Goal: Information Seeking & Learning: Find specific fact

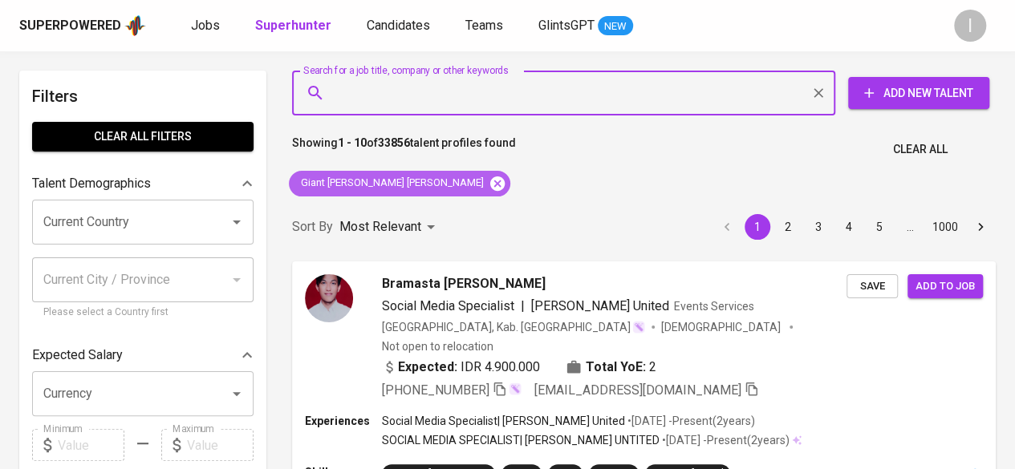
click at [490, 185] on icon at bounding box center [497, 183] width 14 height 14
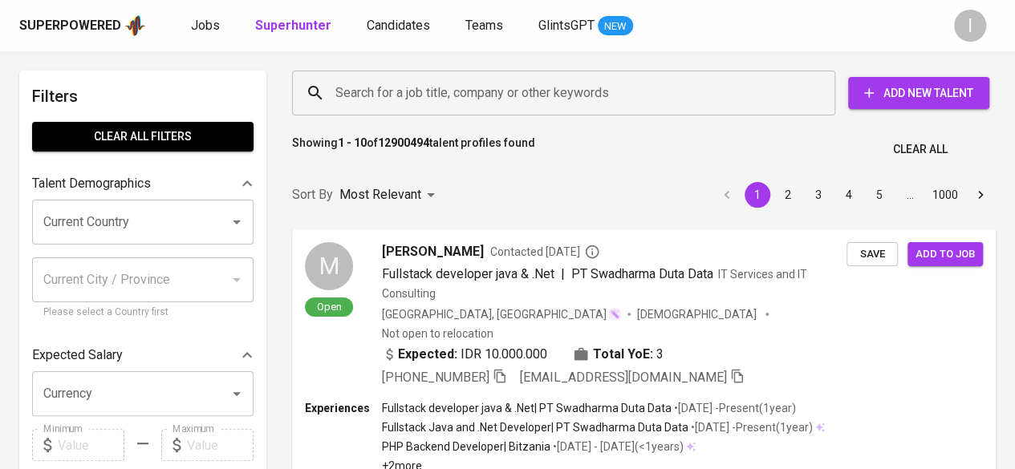
click at [396, 98] on input "Search for a job title, company or other keywords" at bounding box center [567, 93] width 473 height 30
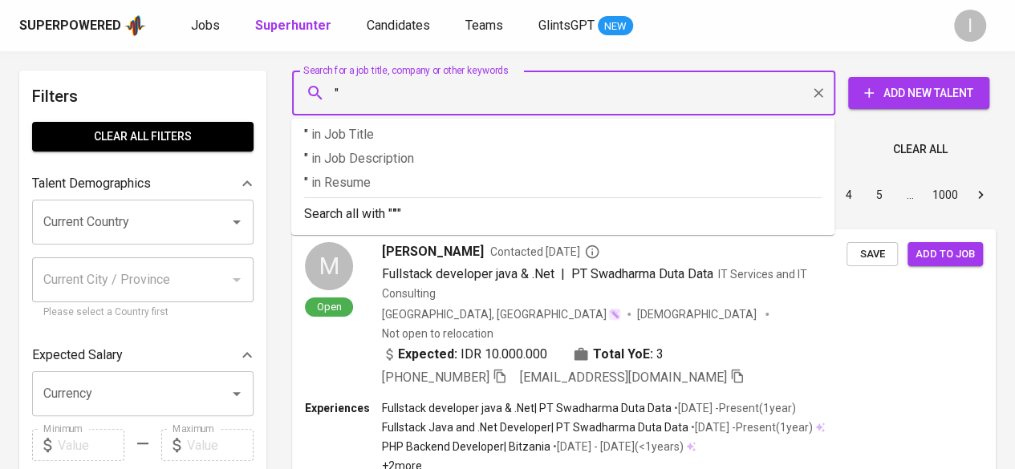
paste input "Mega [PERSON_NAME]"
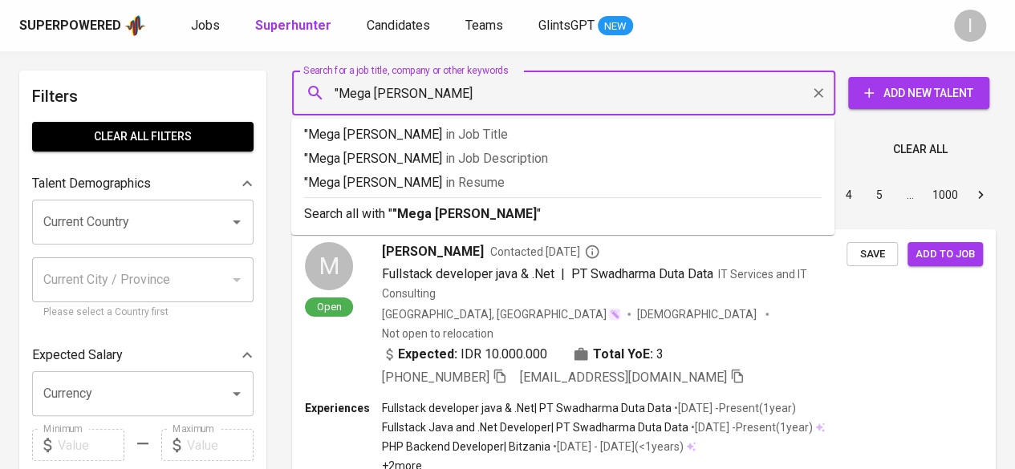
type input ""Mega [PERSON_NAME]""
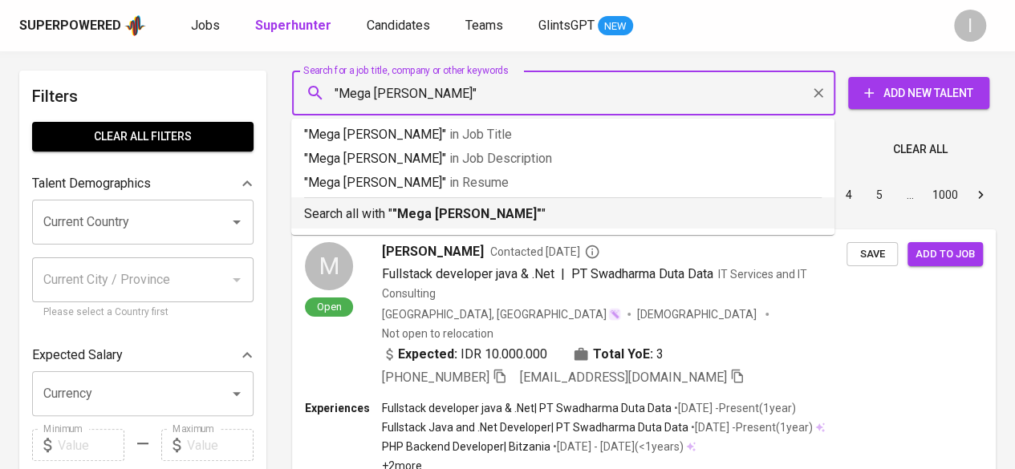
click at [542, 213] on b ""Mega [PERSON_NAME]"" at bounding box center [466, 213] width 149 height 15
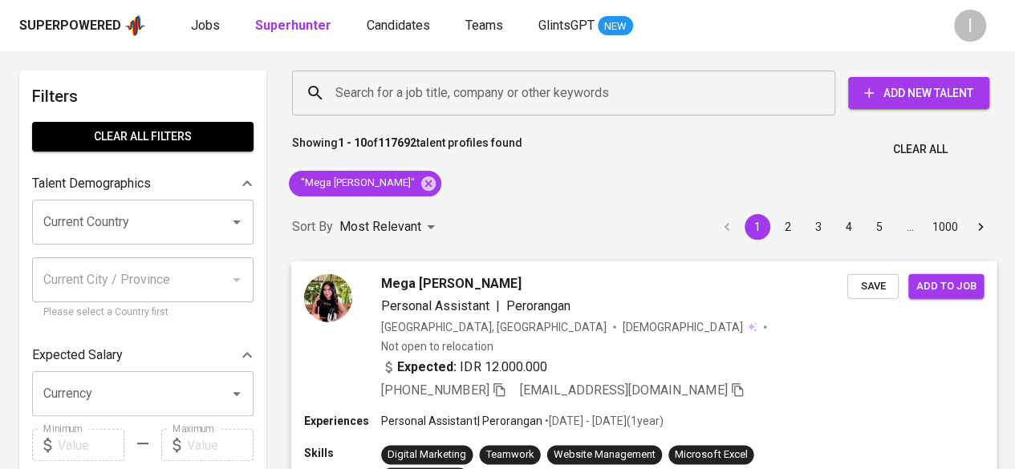
click at [491, 278] on span "Mega [PERSON_NAME]" at bounding box center [451, 283] width 140 height 19
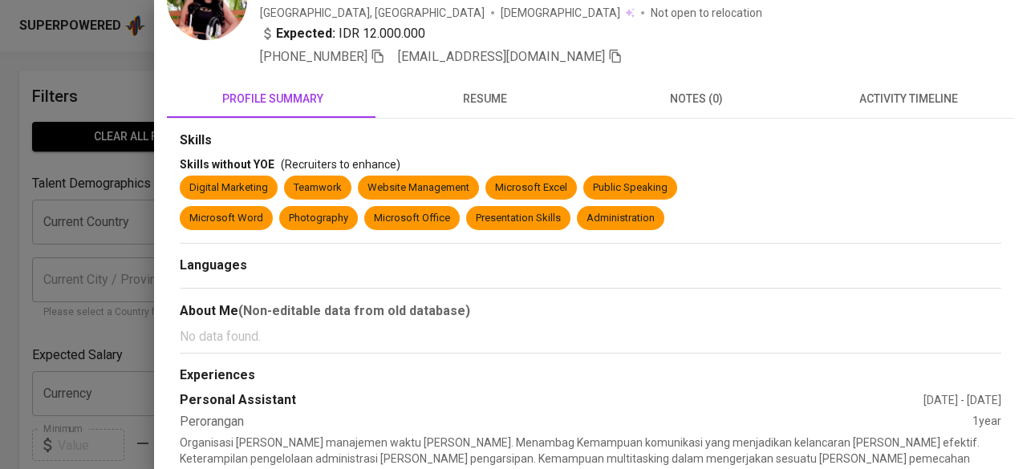
scroll to position [87, 0]
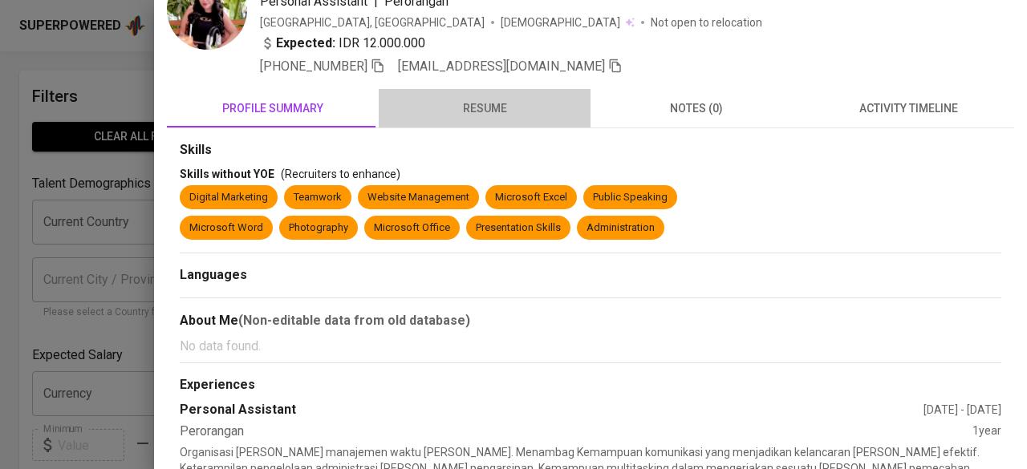
click at [497, 102] on span "resume" at bounding box center [484, 109] width 193 height 20
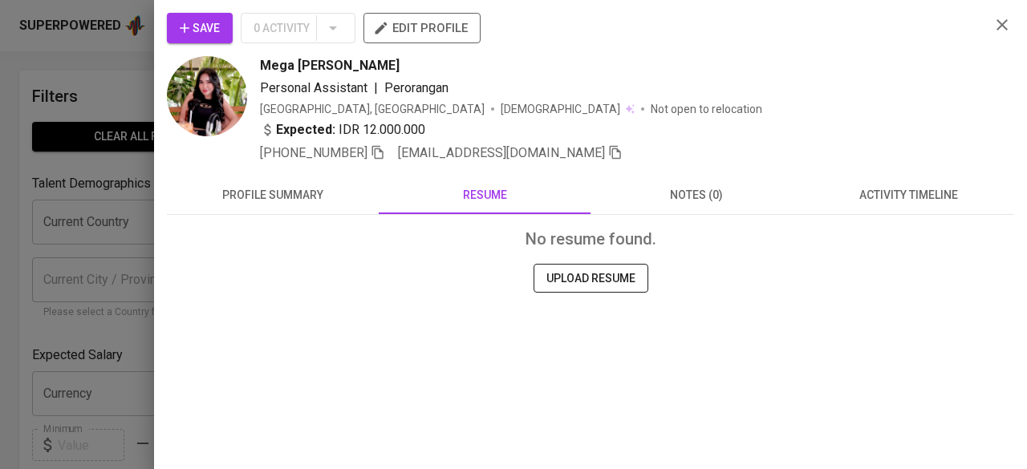
scroll to position [0, 0]
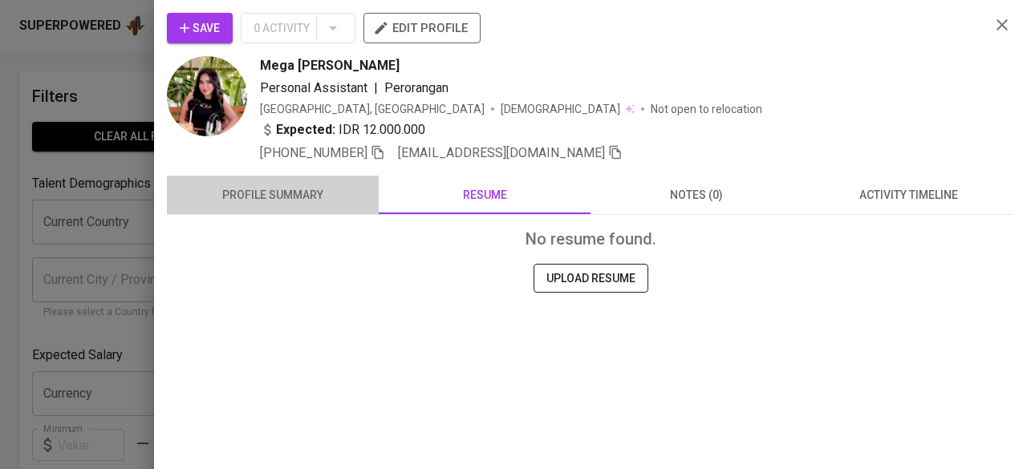
click at [297, 191] on span "profile summary" at bounding box center [273, 195] width 193 height 20
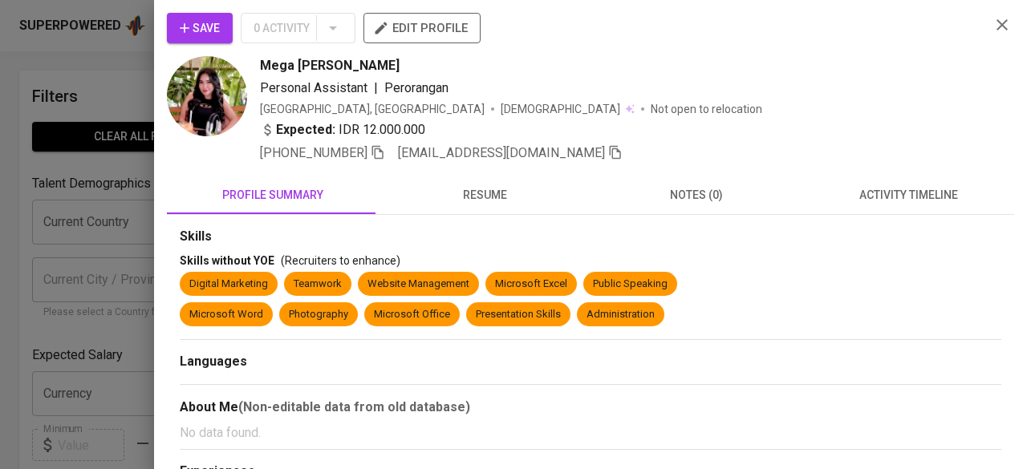
click at [231, 87] on img at bounding box center [207, 96] width 80 height 80
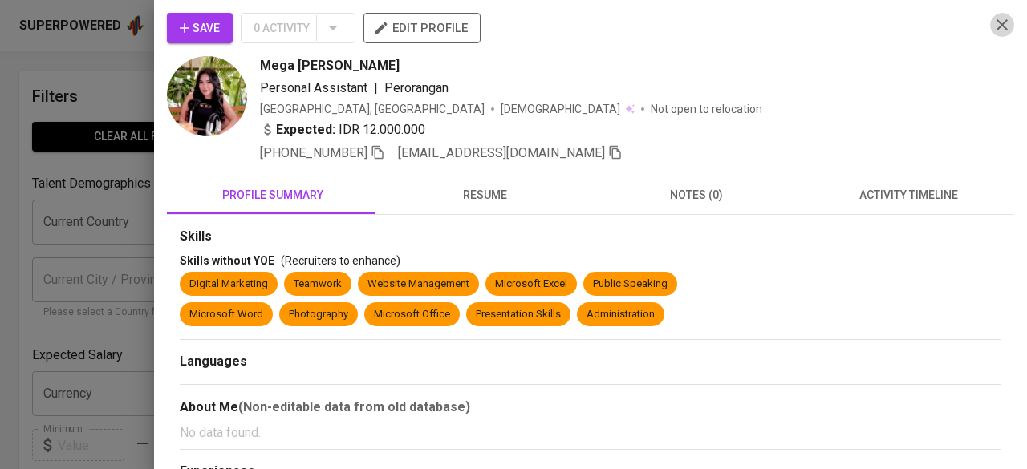
click at [993, 25] on icon "button" at bounding box center [1002, 24] width 19 height 19
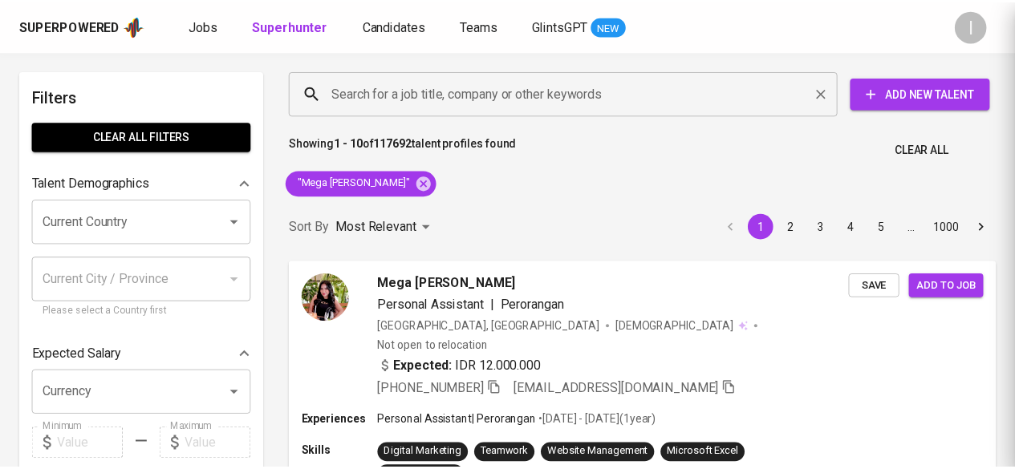
scroll to position [10, 0]
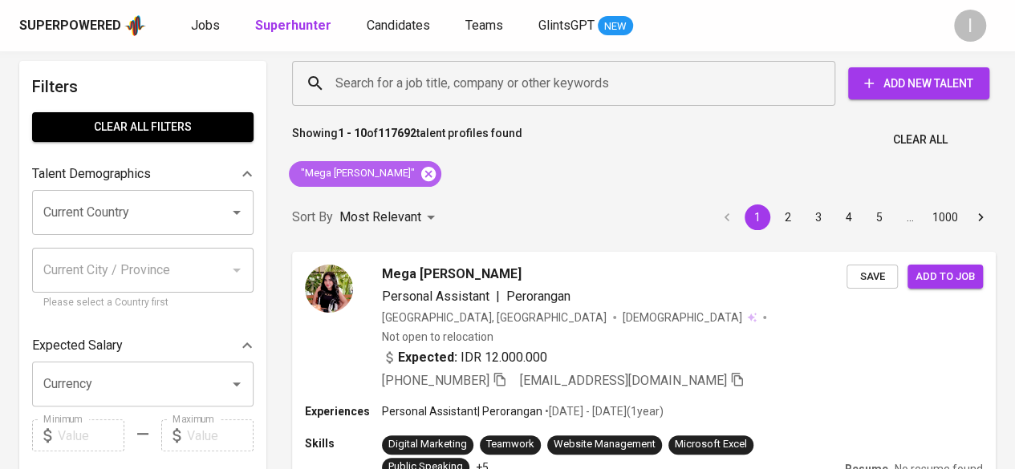
click at [436, 171] on icon at bounding box center [428, 173] width 14 height 14
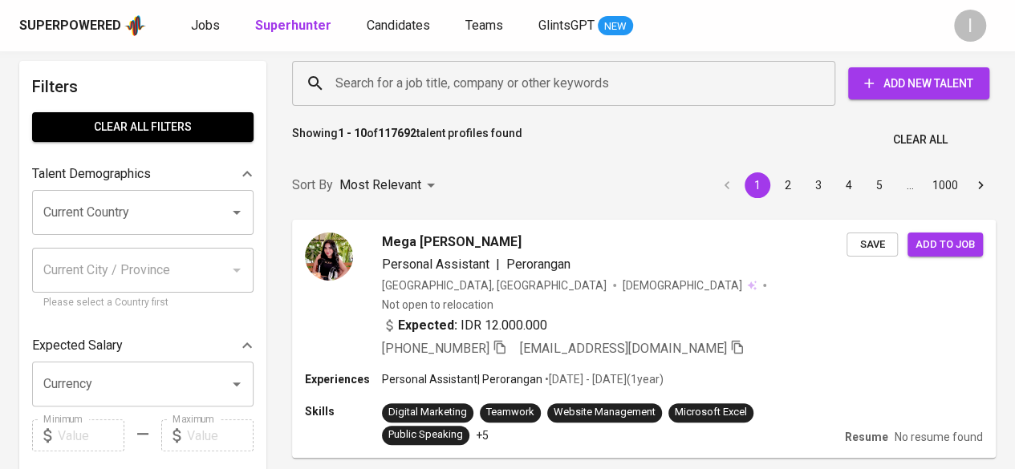
click at [419, 90] on input "Search for a job title, company or other keywords" at bounding box center [567, 83] width 473 height 30
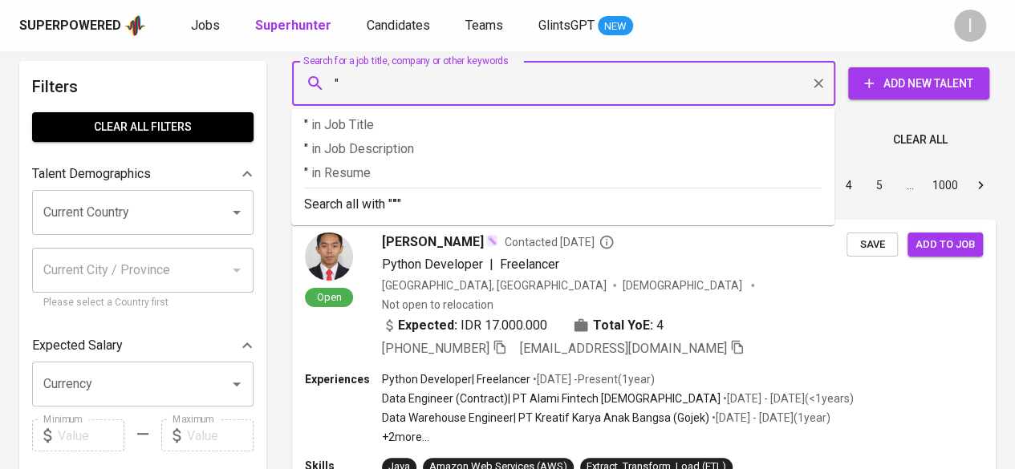
paste input "[EMAIL_ADDRESS][DOMAIN_NAME]"
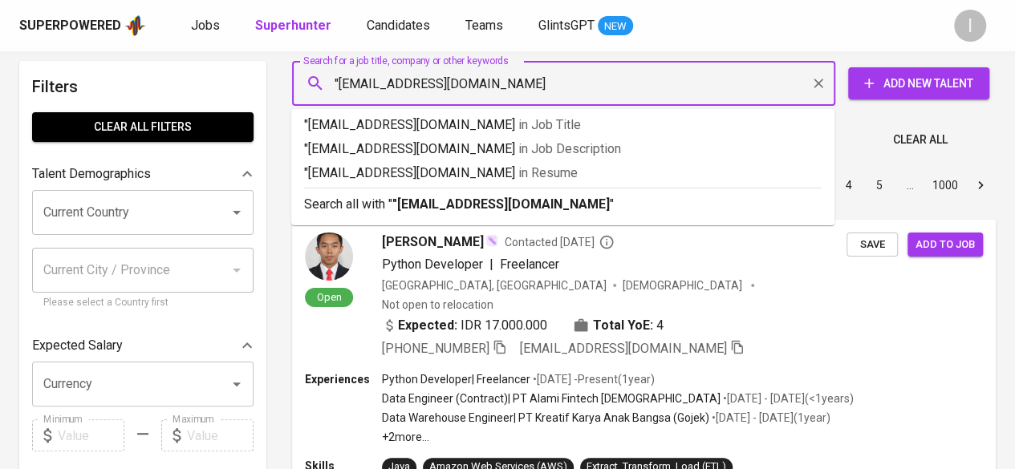
type input ""[EMAIL_ADDRESS][DOMAIN_NAME]""
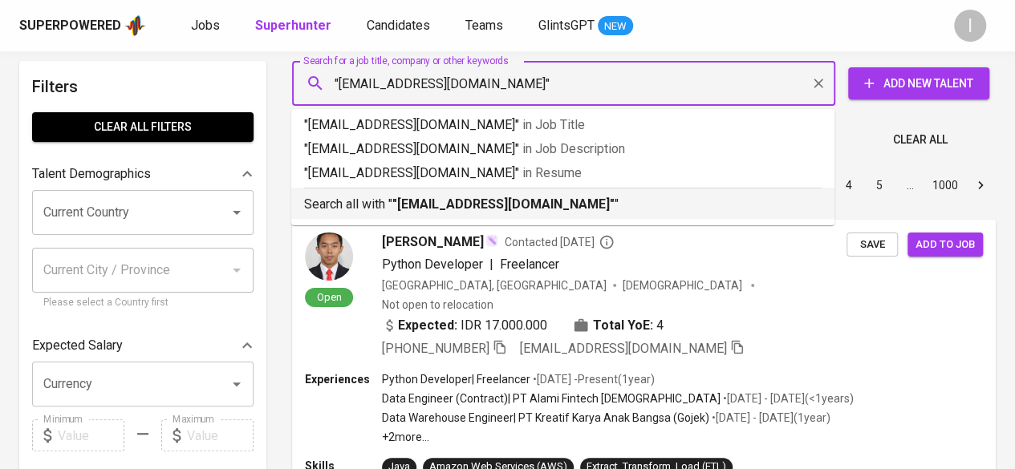
drag, startPoint x: 582, startPoint y: 208, endPoint x: 572, endPoint y: 208, distance: 9.6
click at [572, 208] on b ""[EMAIL_ADDRESS][DOMAIN_NAME]"" at bounding box center [503, 204] width 222 height 15
click at [572, 208] on div "Sort By Most Relevant MOST_RELEVANT 1 2 3 4 5 … 1000" at bounding box center [643, 185] width 723 height 49
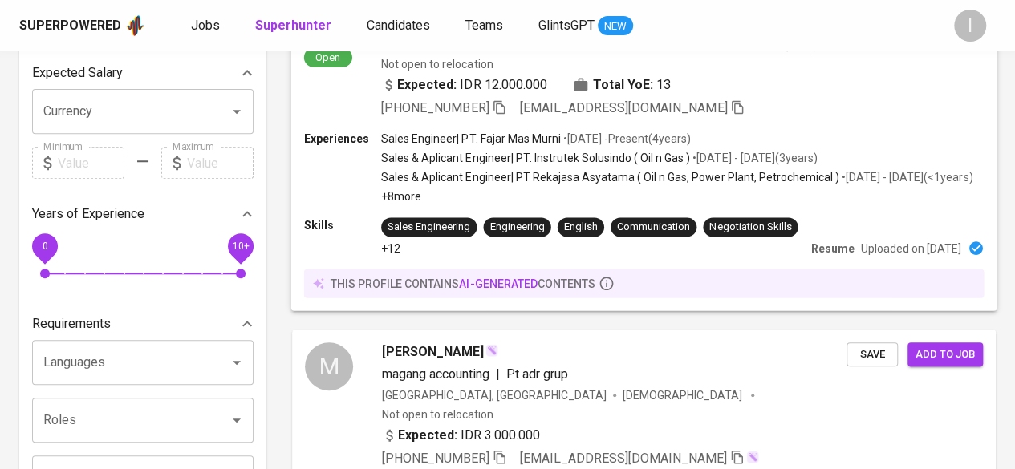
scroll to position [284, 0]
